Goal: Task Accomplishment & Management: Use online tool/utility

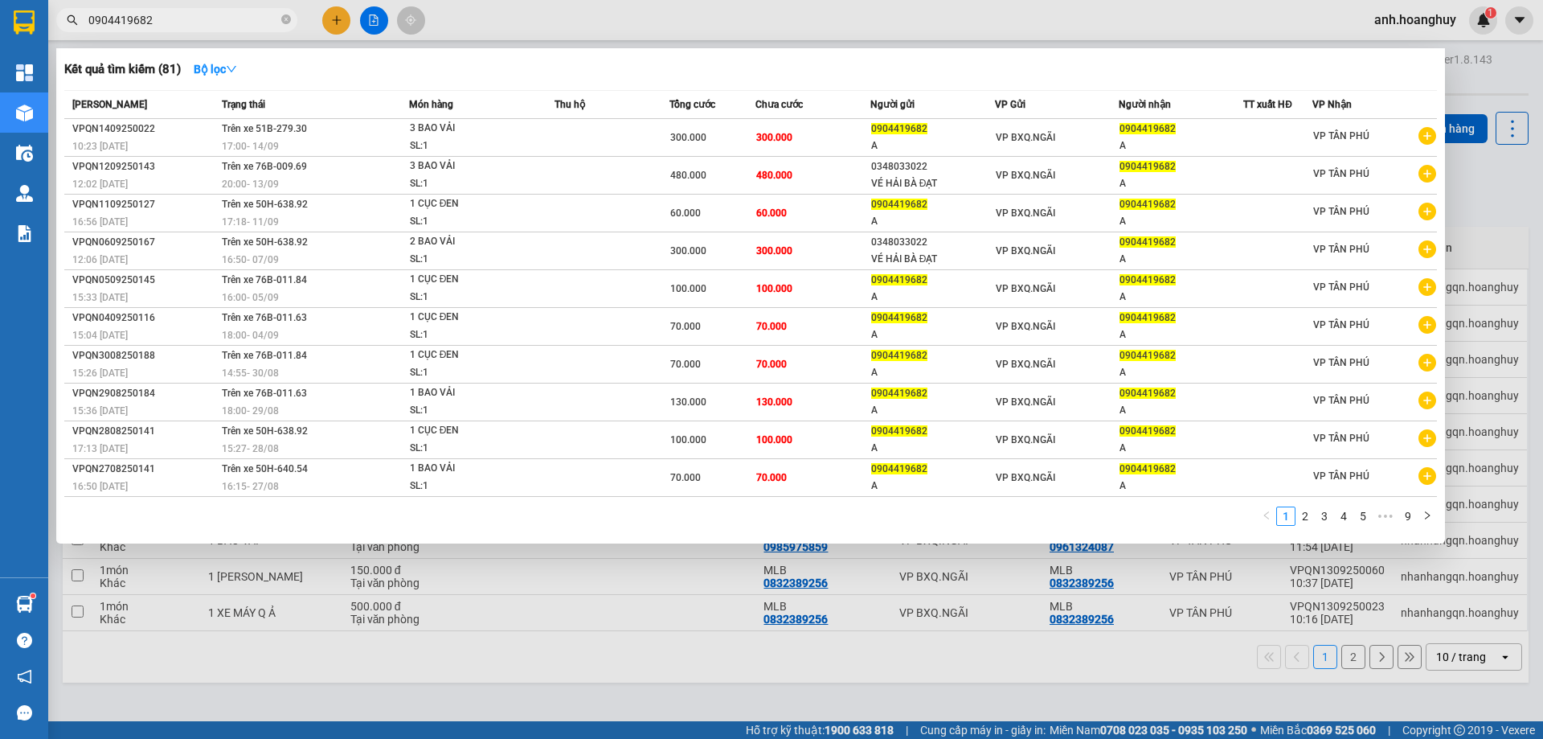
click at [377, 27] on div at bounding box center [771, 369] width 1543 height 739
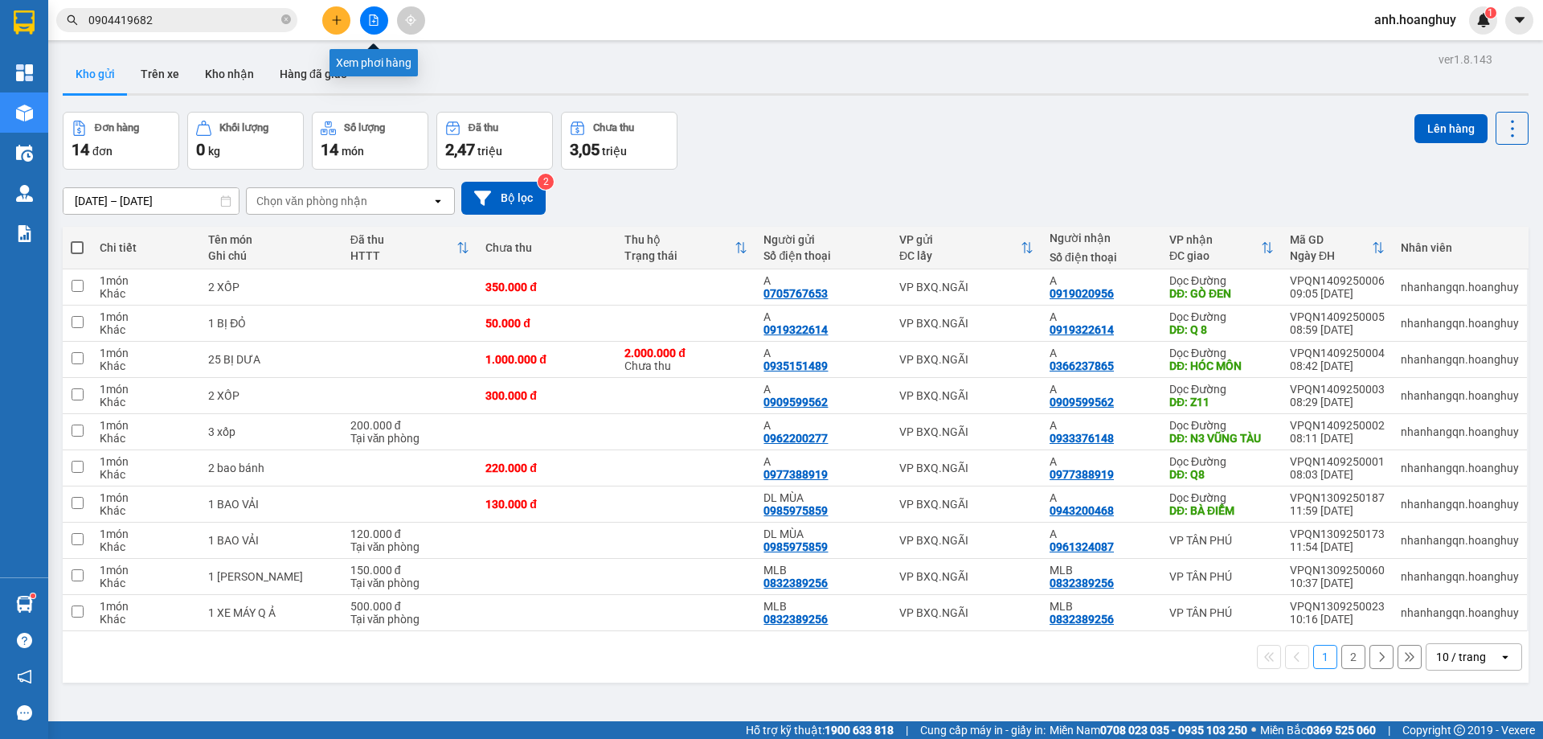
drag, startPoint x: 375, startPoint y: 25, endPoint x: 346, endPoint y: 37, distance: 31.3
click at [375, 25] on icon "file-add" at bounding box center [374, 19] width 9 height 11
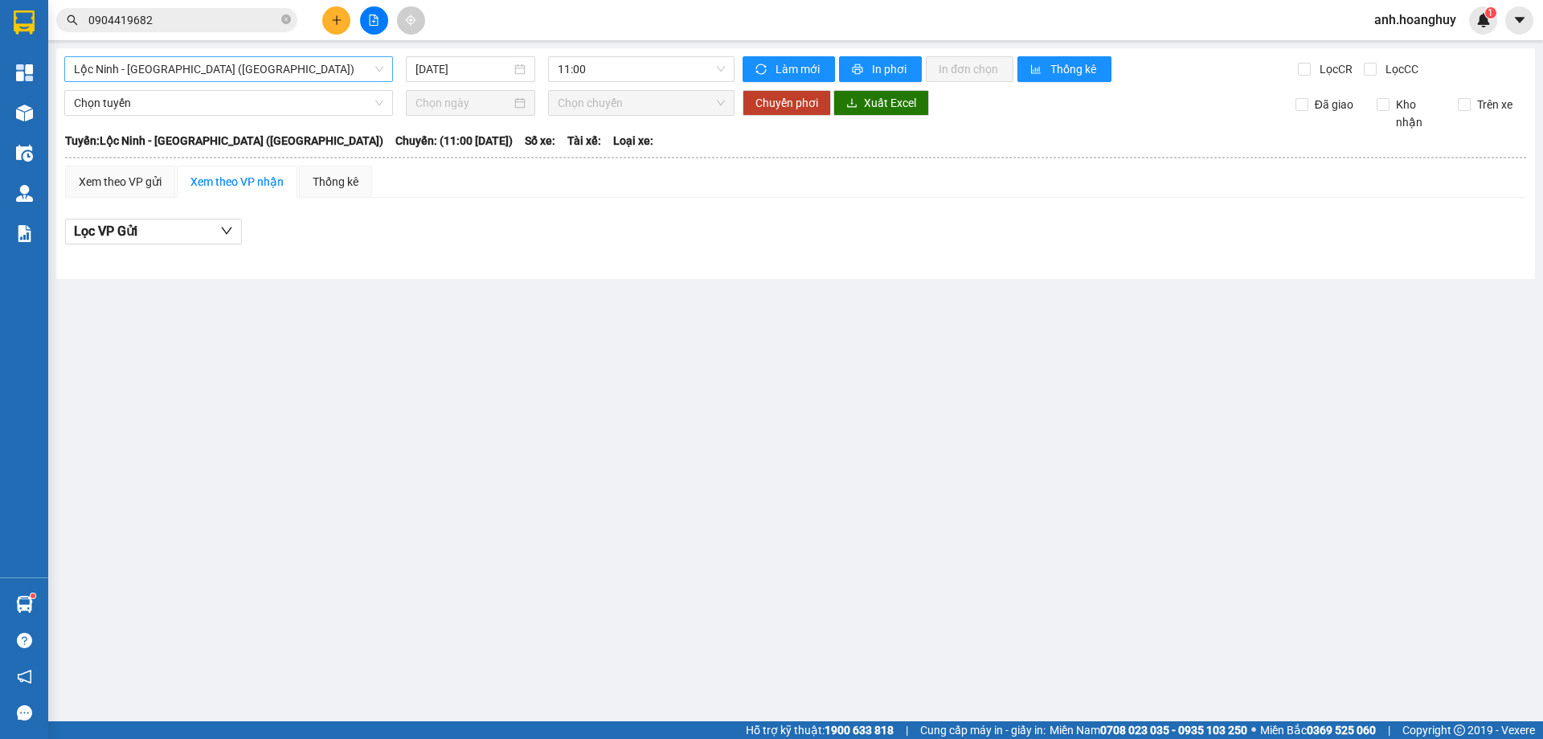
click at [232, 76] on span "Lộc Ninh - [GEOGRAPHIC_DATA] ([GEOGRAPHIC_DATA])" at bounding box center [228, 69] width 309 height 24
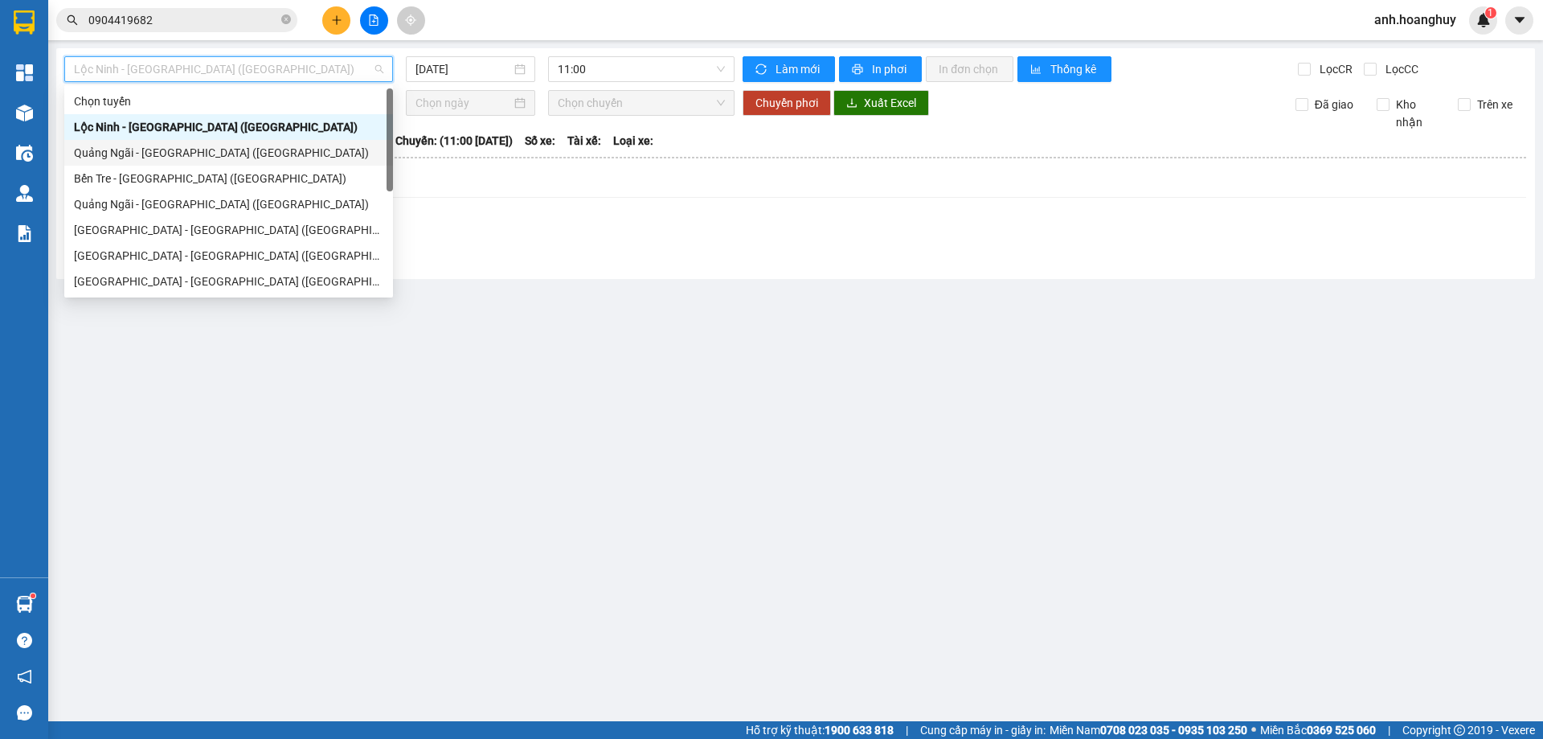
click at [216, 162] on div "Quảng Ngãi - [GEOGRAPHIC_DATA] ([GEOGRAPHIC_DATA])" at bounding box center [228, 153] width 329 height 26
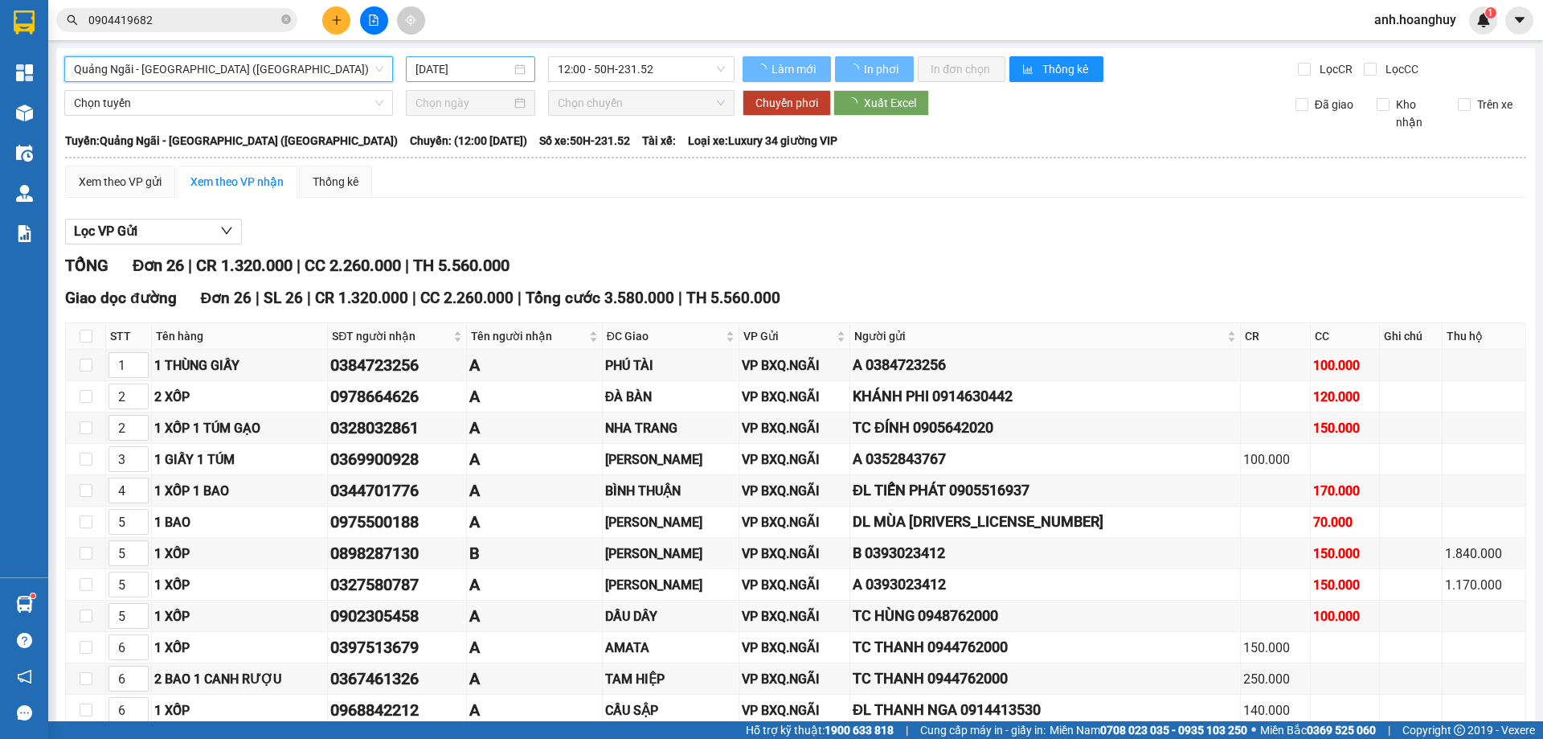
click at [464, 70] on input "[DATE]" at bounding box center [464, 69] width 96 height 18
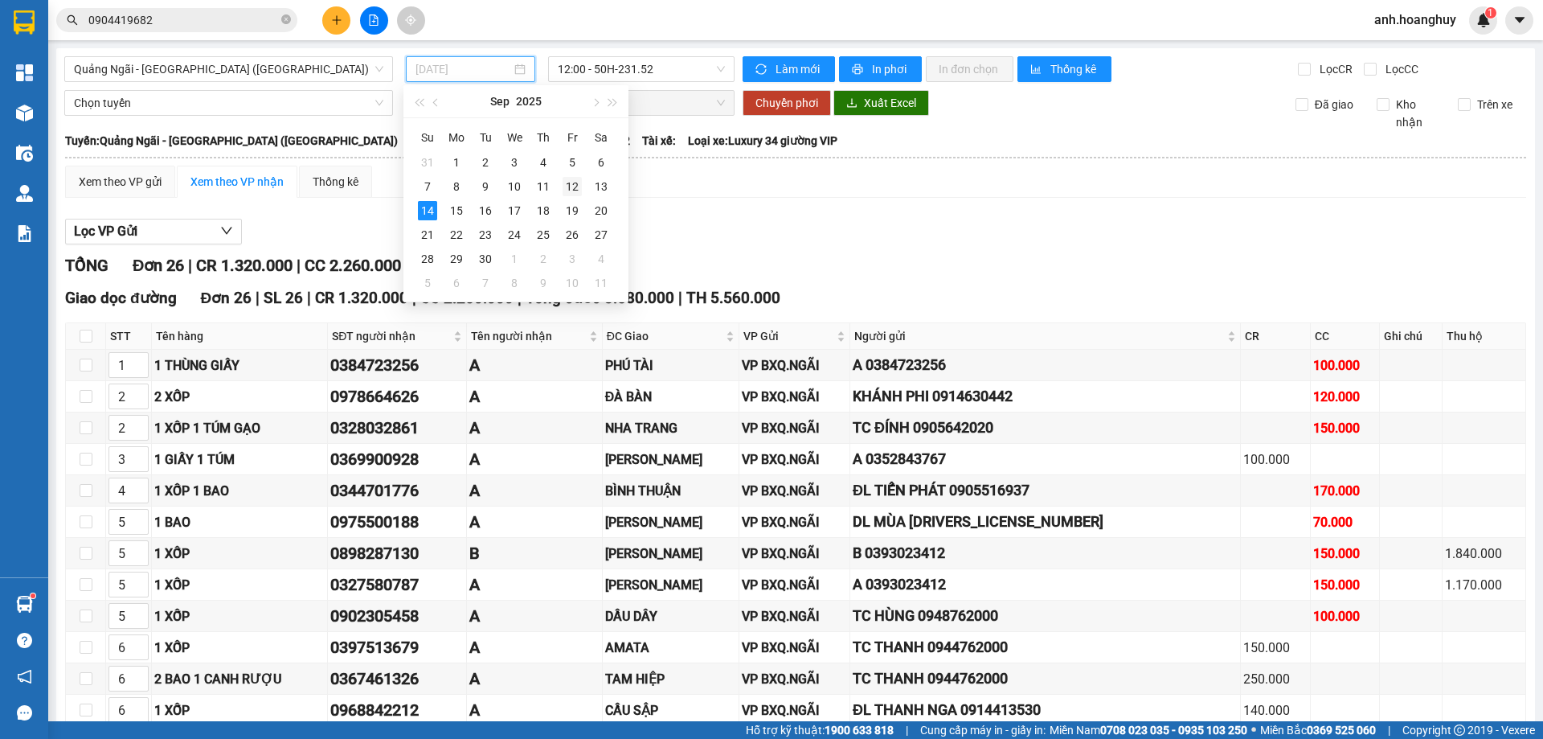
click at [573, 188] on div "12" at bounding box center [572, 186] width 19 height 19
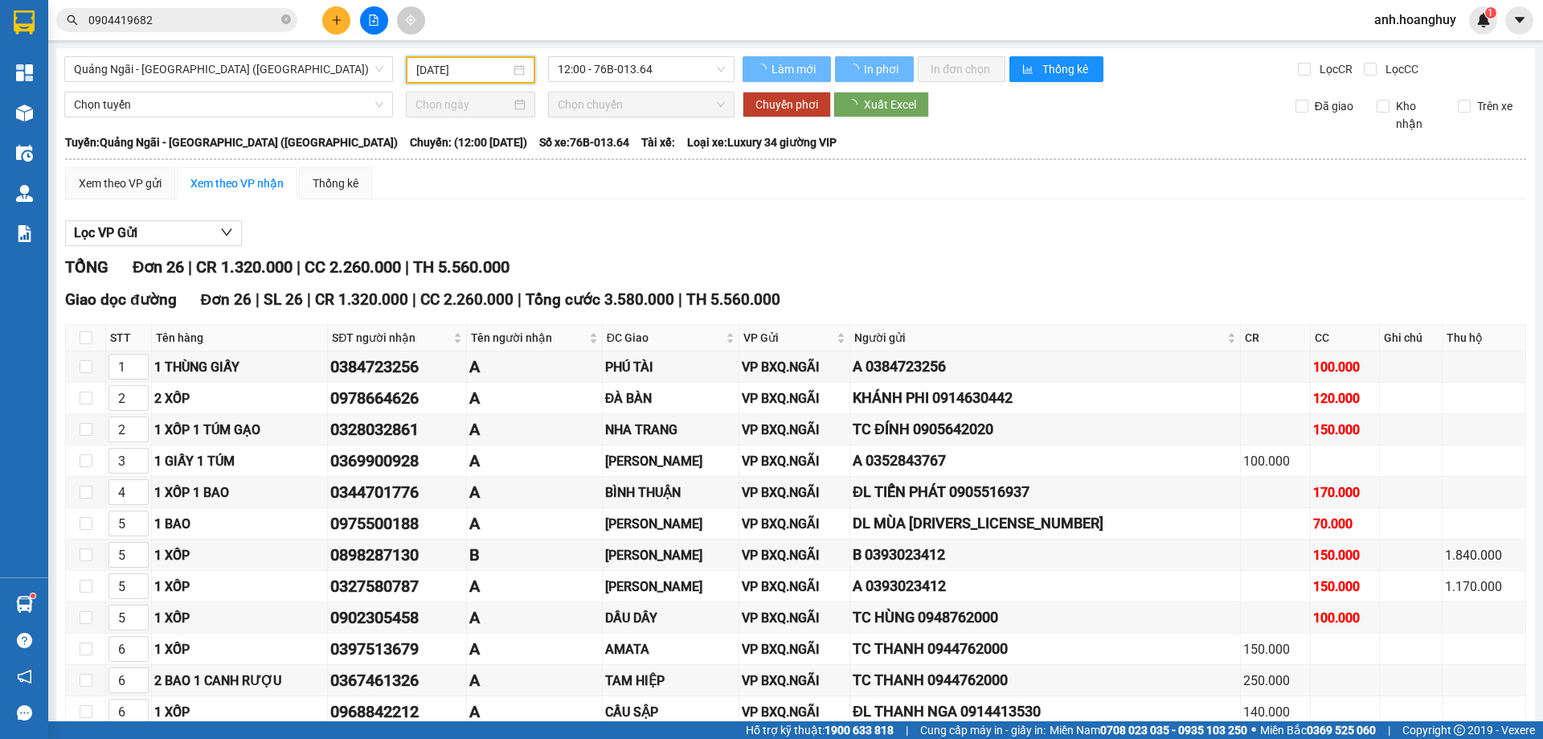
type input "[DATE]"
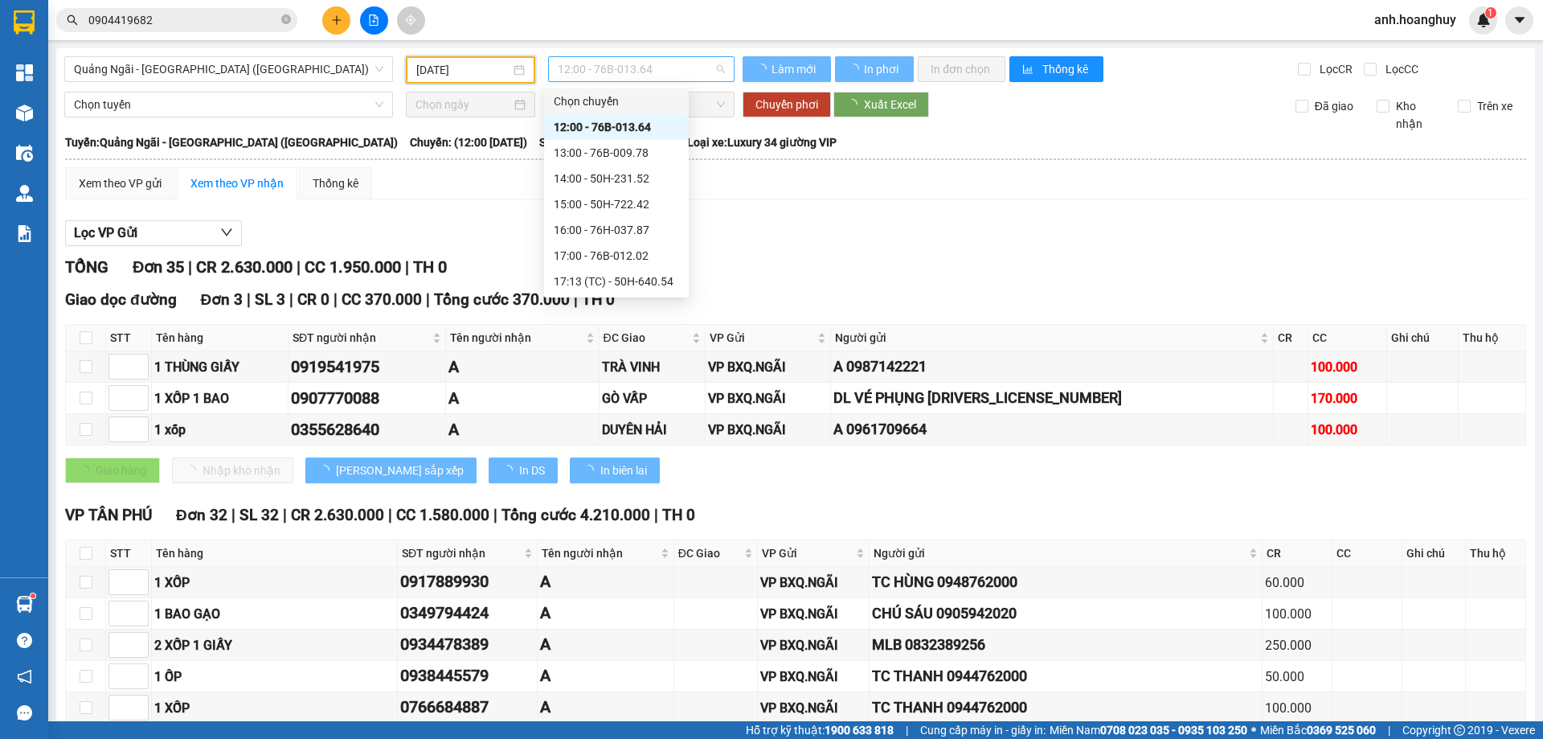
click at [644, 77] on span "12:00 - 76B-013.64" at bounding box center [641, 69] width 167 height 24
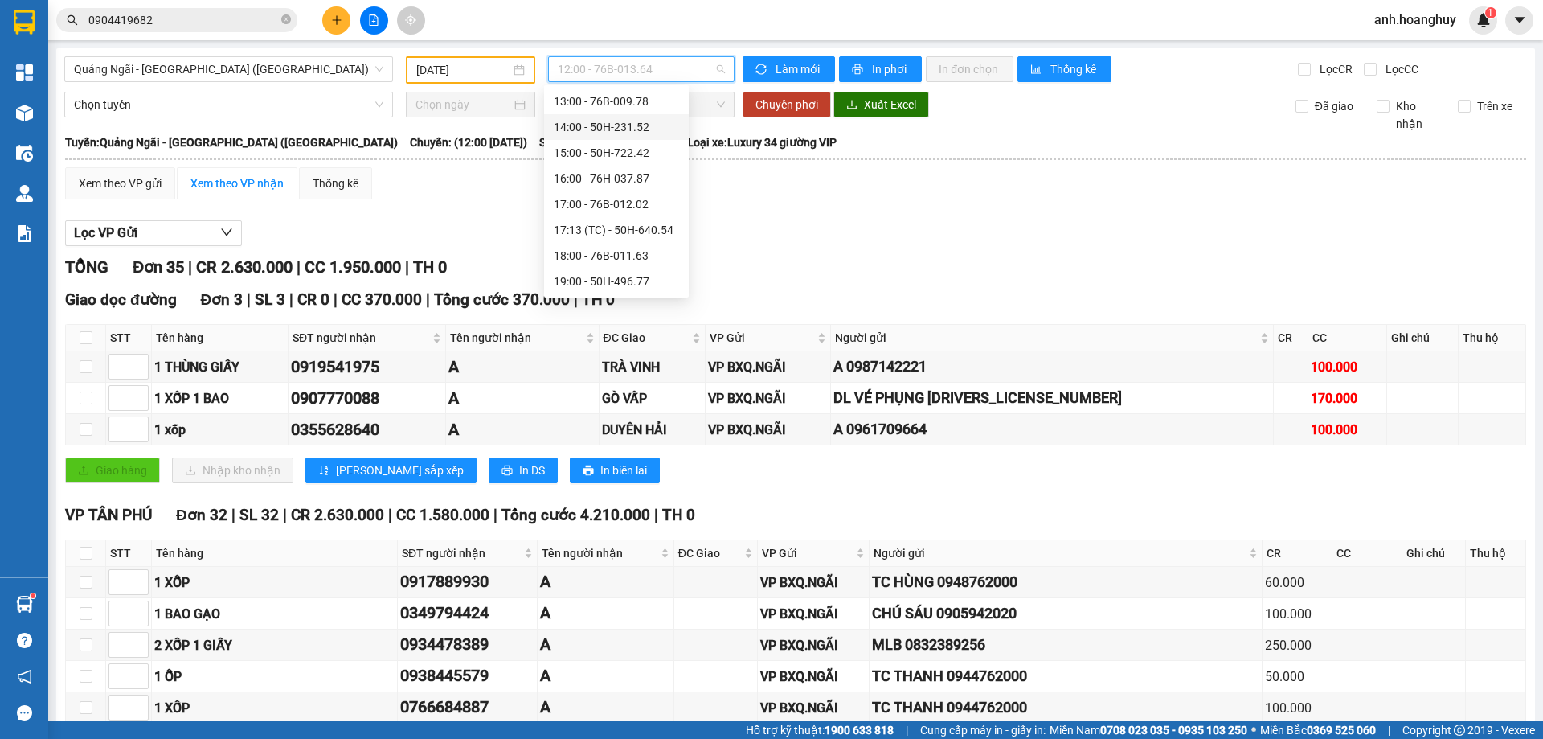
scroll to position [77, 0]
click at [629, 232] on div "18:00 - 76B-011.63" at bounding box center [616, 230] width 125 height 18
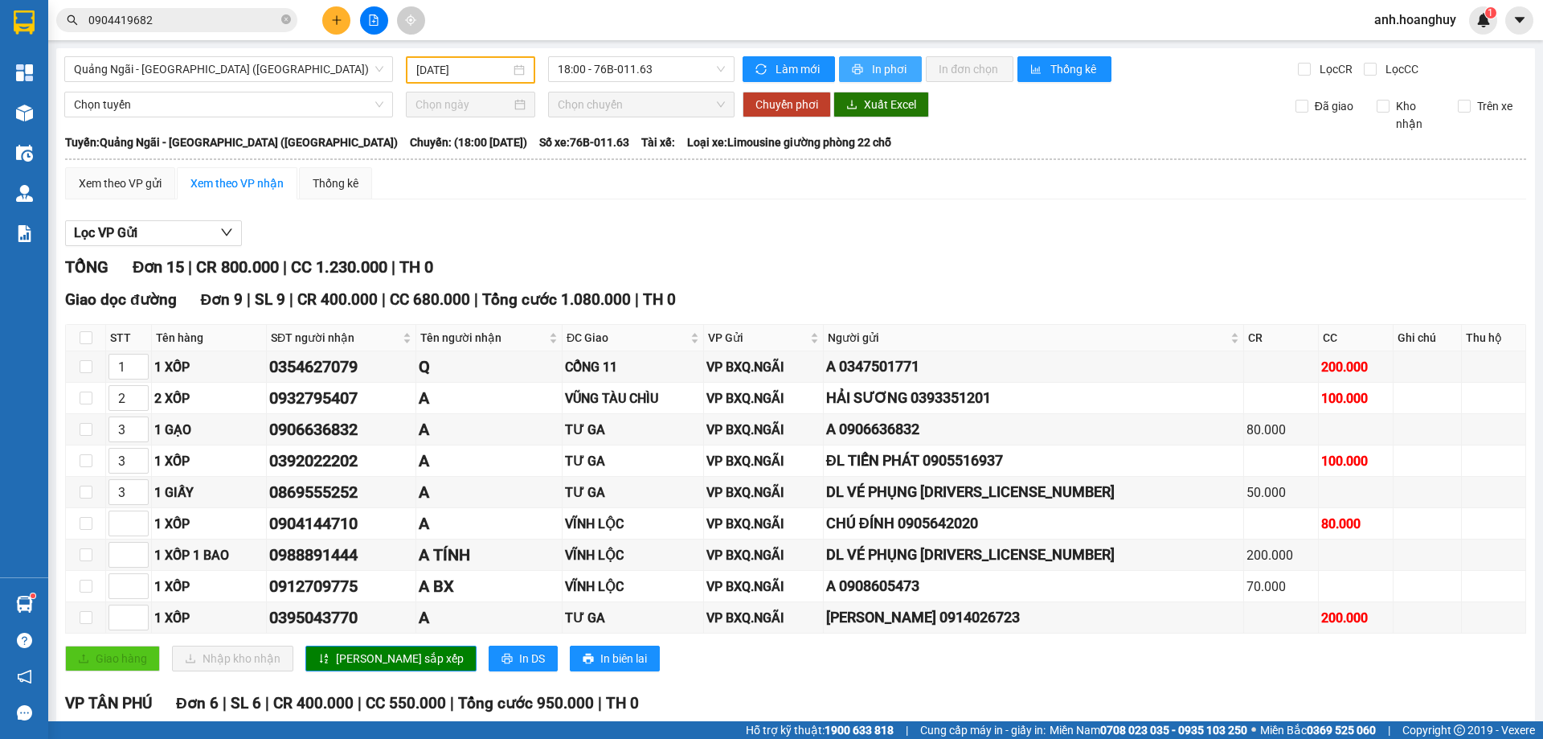
click at [864, 74] on button "In phơi" at bounding box center [880, 69] width 83 height 26
